Goal: Information Seeking & Learning: Learn about a topic

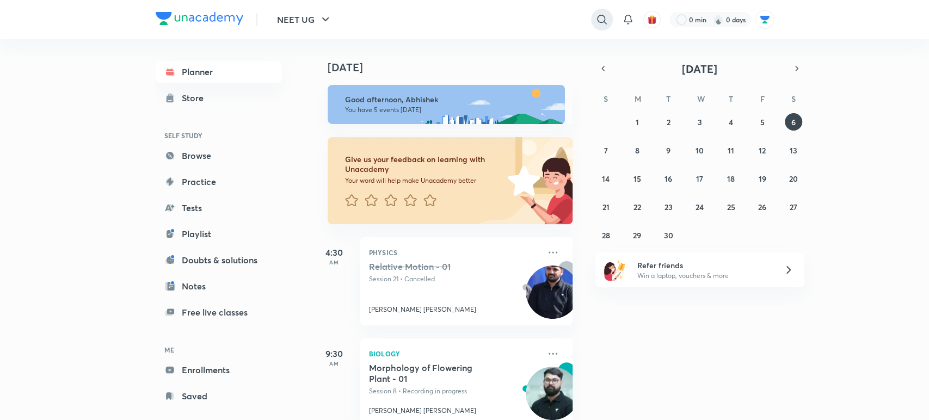
click at [597, 16] on icon at bounding box center [601, 19] width 9 height 9
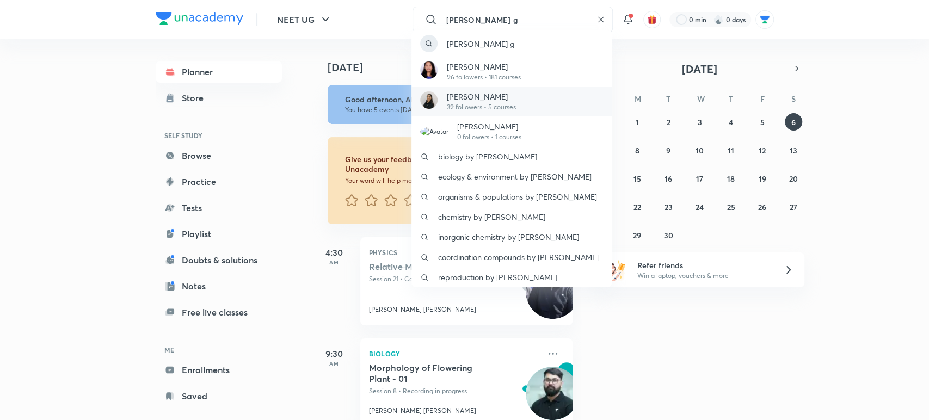
type input "[PERSON_NAME] g"
click at [557, 99] on div "[DEMOGRAPHIC_DATA][PERSON_NAME] 39 followers • 5 courses" at bounding box center [511, 102] width 200 height 30
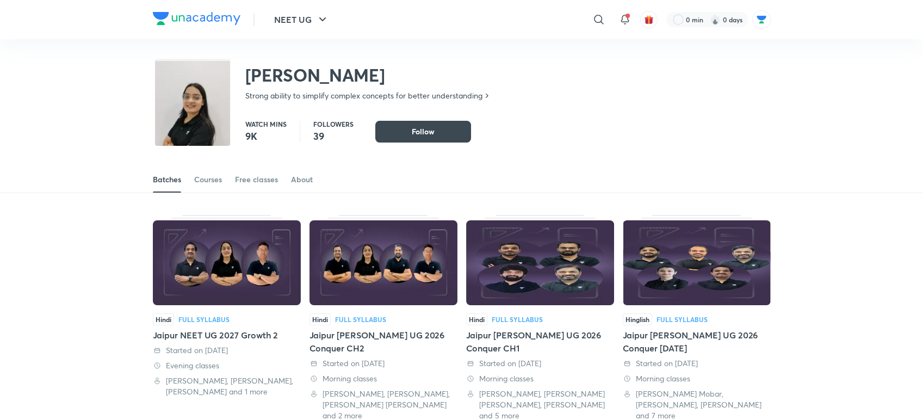
click at [543, 287] on img at bounding box center [540, 262] width 148 height 85
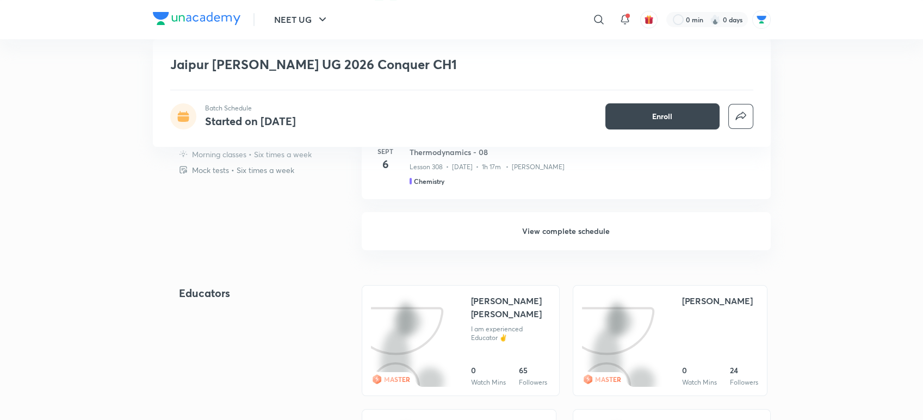
scroll to position [478, 0]
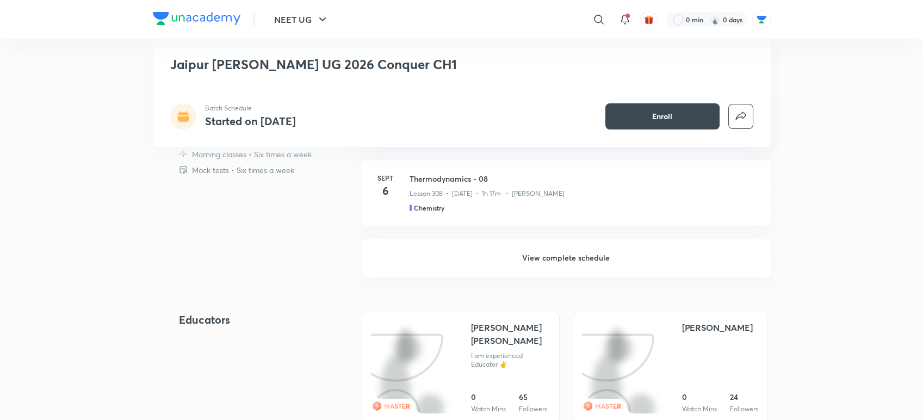
click at [535, 260] on h6 "View complete schedule" at bounding box center [566, 258] width 409 height 38
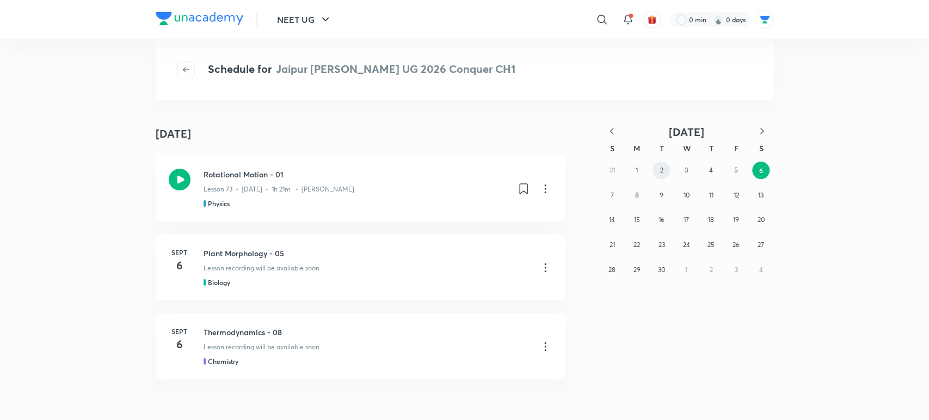
click at [657, 166] on button "2" at bounding box center [660, 170] width 17 height 17
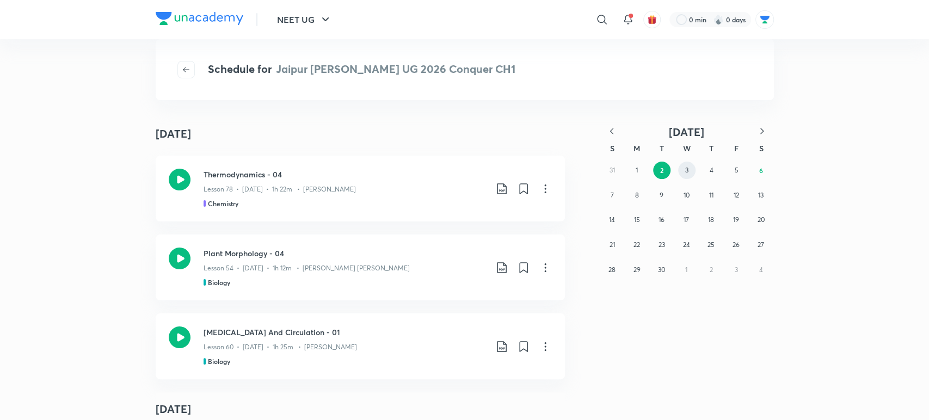
click at [682, 169] on button "3" at bounding box center [686, 170] width 17 height 17
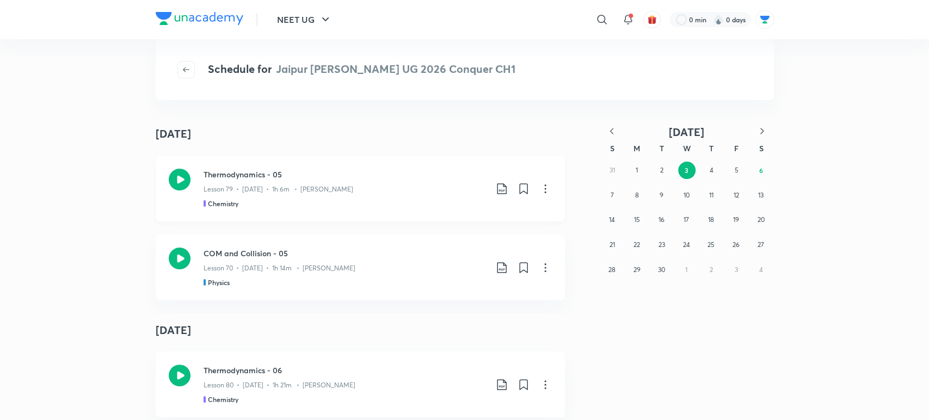
click at [182, 180] on icon at bounding box center [179, 180] width 22 height 22
